Goal: Transaction & Acquisition: Purchase product/service

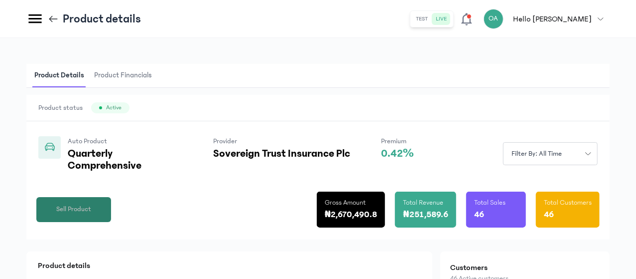
click at [91, 214] on span "Sell Product" at bounding box center [73, 209] width 35 height 10
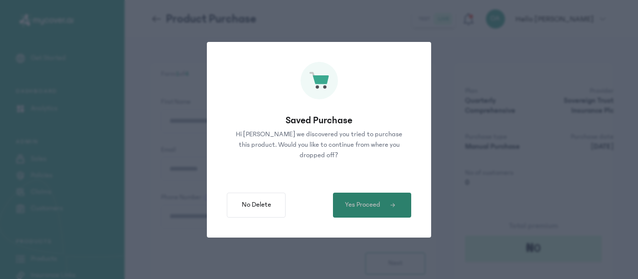
click at [374, 206] on span "Yes Proceed" at bounding box center [362, 204] width 35 height 10
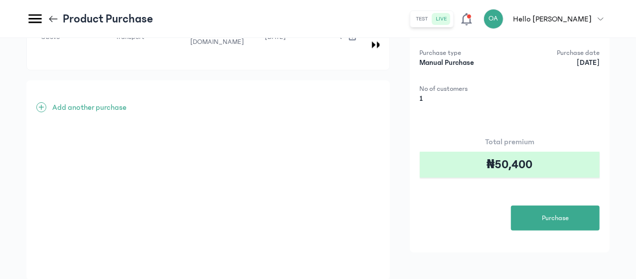
scroll to position [90, 0]
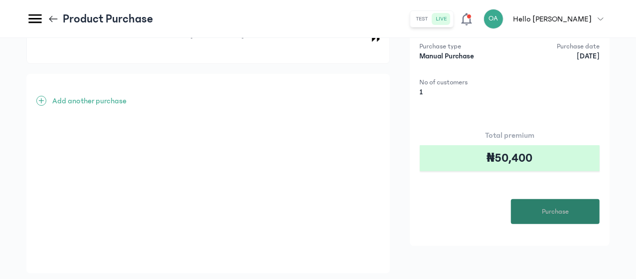
click at [565, 208] on span "Purchase" at bounding box center [555, 211] width 27 height 10
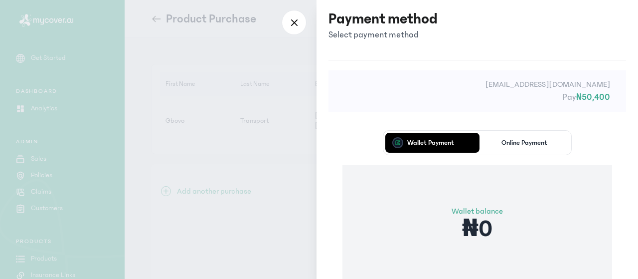
click at [352, 161] on div "Wallet Payment Online Payment Wallet balance ₦0 Proceed" at bounding box center [476, 231] width 297 height 231
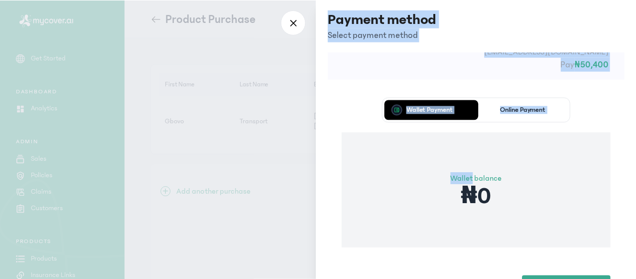
scroll to position [80, 0]
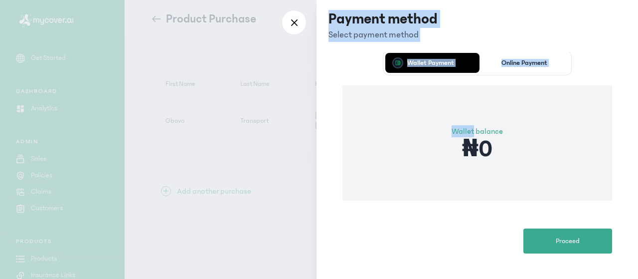
drag, startPoint x: 352, startPoint y: 161, endPoint x: 499, endPoint y: 253, distance: 173.9
click at [480, 271] on div "[EMAIL_ADDRESS][DOMAIN_NAME] Pay ₦50,400 Wallet Payment Online Payment Wallet b…" at bounding box center [476, 129] width 321 height 299
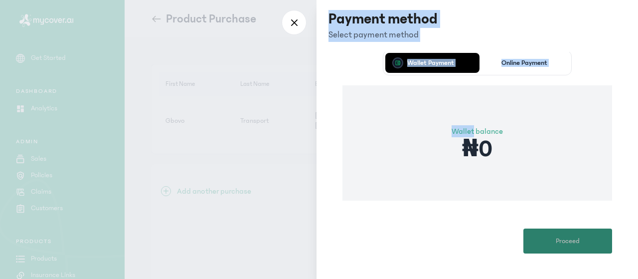
click at [568, 242] on span "Proceed" at bounding box center [568, 241] width 24 height 10
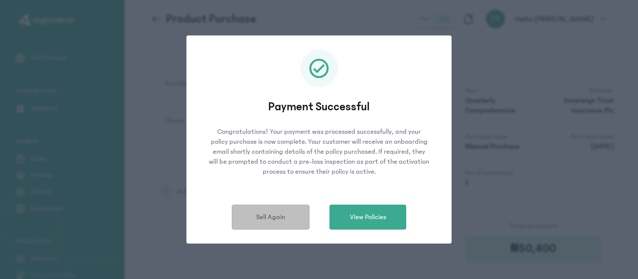
click at [282, 214] on span "Sell Again" at bounding box center [270, 217] width 29 height 10
